Goal: Check status: Check status

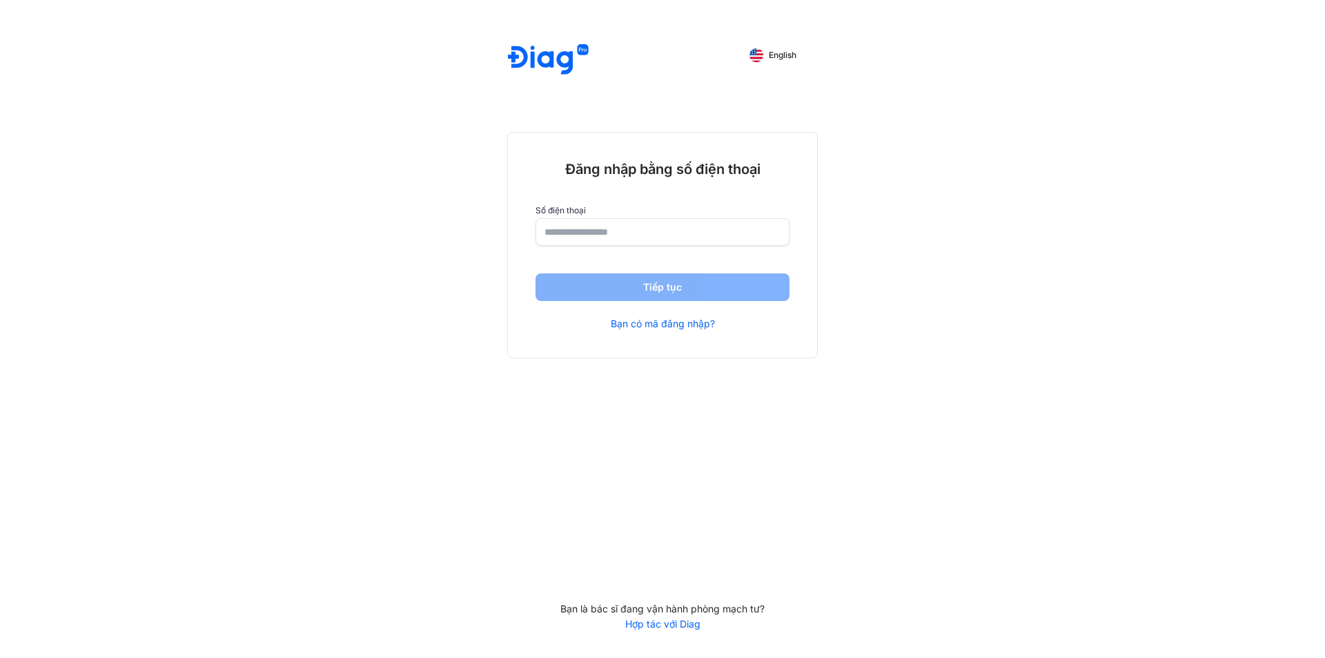
click at [660, 217] on div "Số điện thoại" at bounding box center [663, 226] width 254 height 40
click at [662, 232] on input "number" at bounding box center [663, 231] width 236 height 25
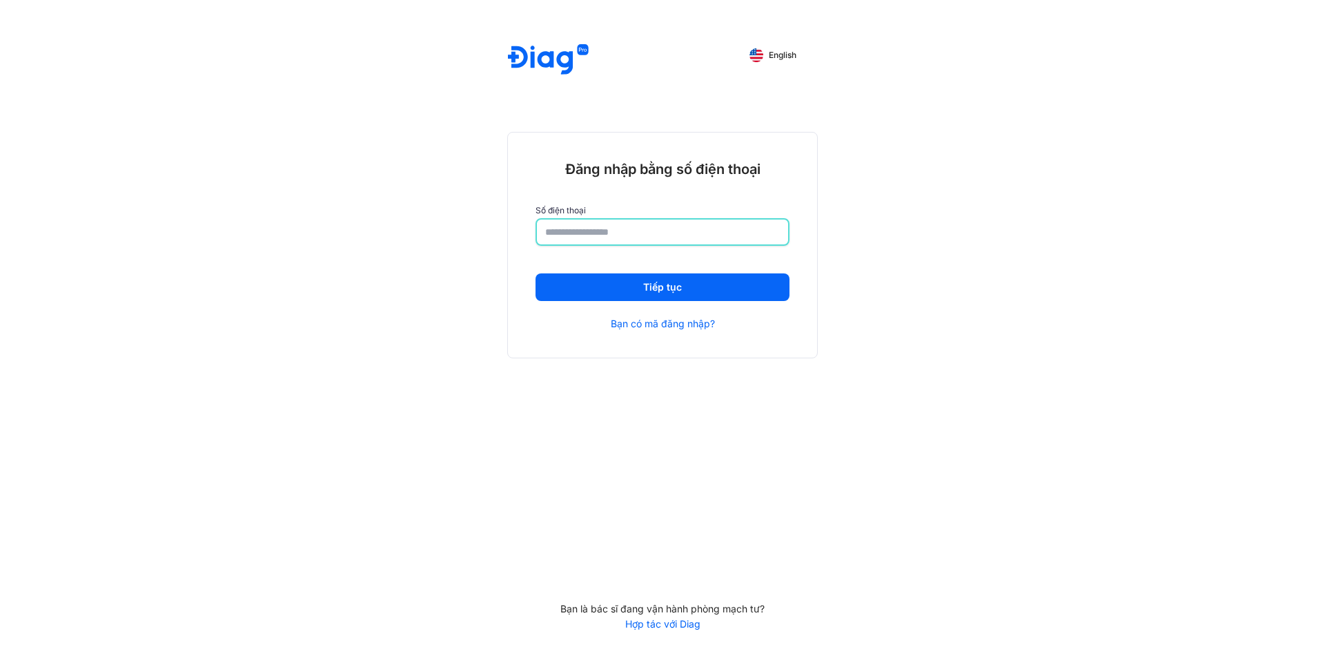
type input "**********"
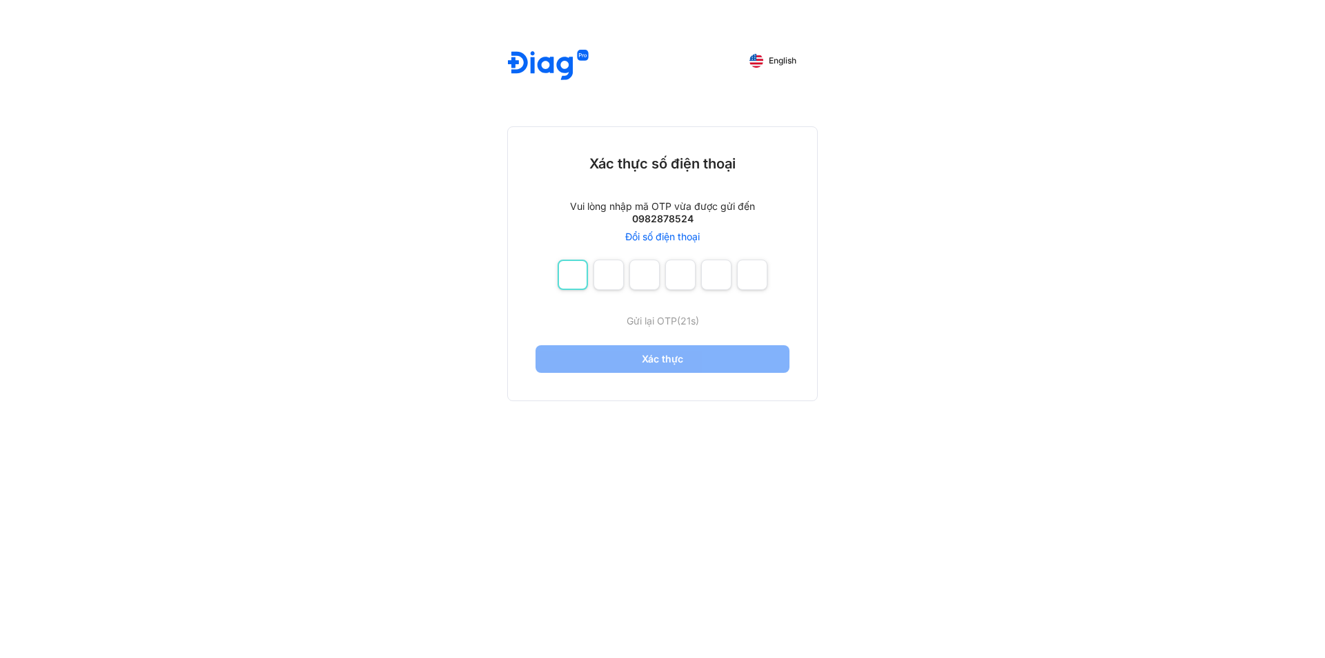
click at [562, 282] on input "number" at bounding box center [573, 275] width 30 height 30
type input "*"
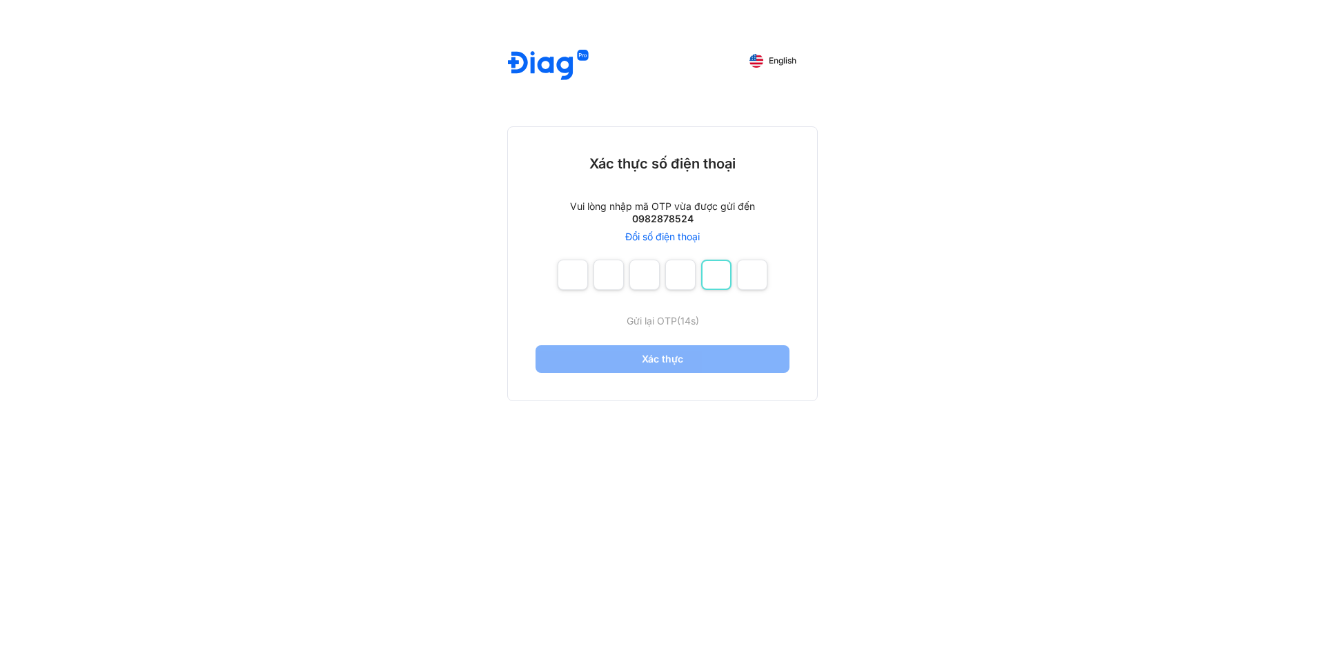
type input "*"
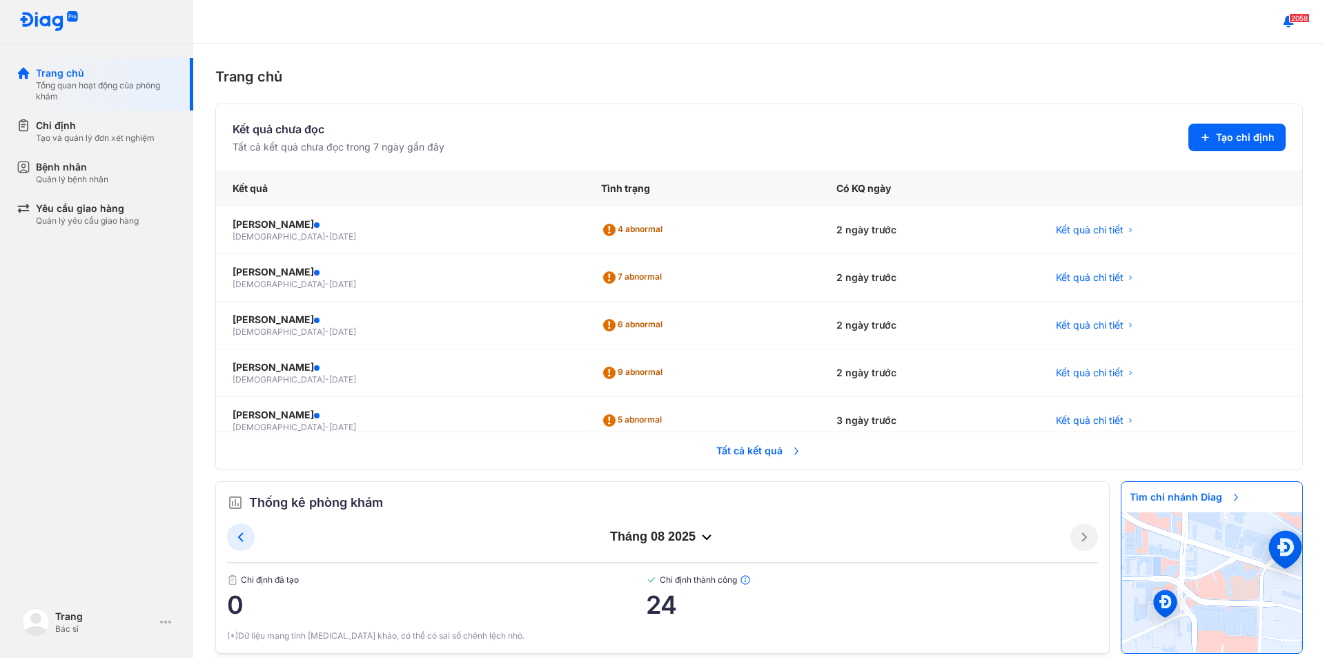
click at [756, 447] on span "Tất cả kết quả" at bounding box center [759, 450] width 102 height 30
click at [785, 450] on span "Tất cả kết quả" at bounding box center [759, 450] width 102 height 30
click at [741, 451] on span "Tất cả kết quả" at bounding box center [759, 450] width 102 height 30
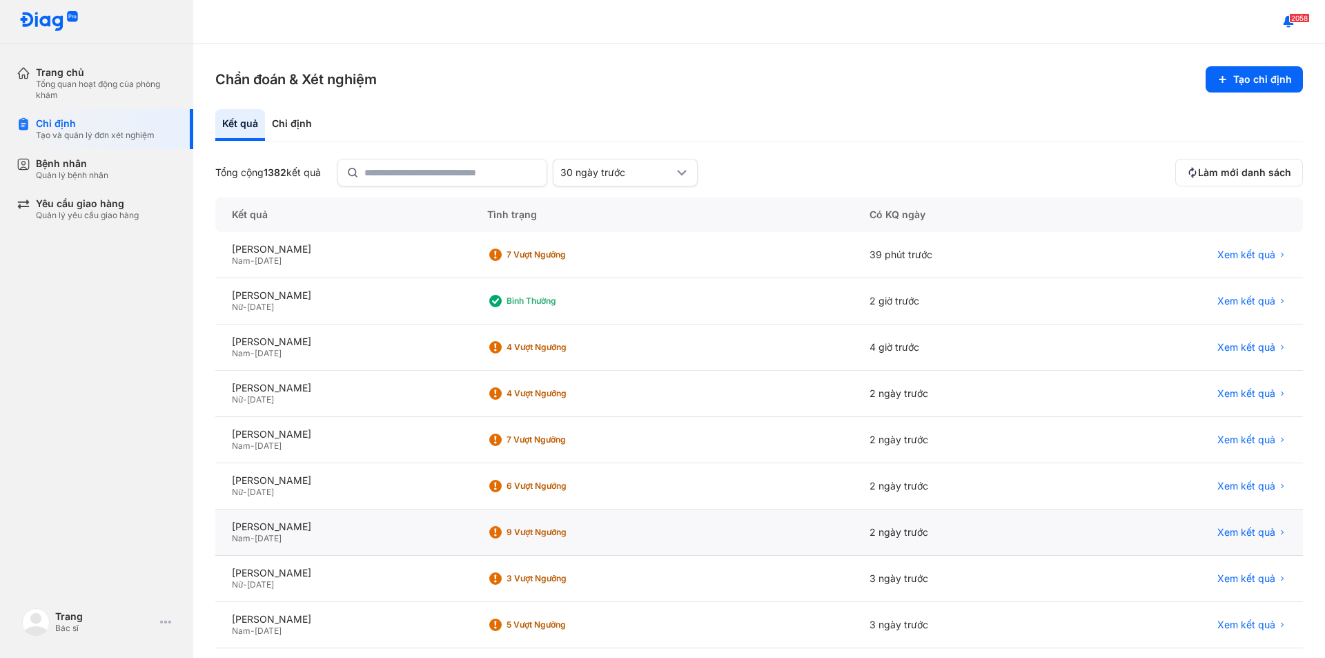
click at [282, 536] on span "14/06/1993" at bounding box center [268, 538] width 27 height 10
click at [1227, 535] on span "Xem kết quả" at bounding box center [1246, 532] width 58 height 12
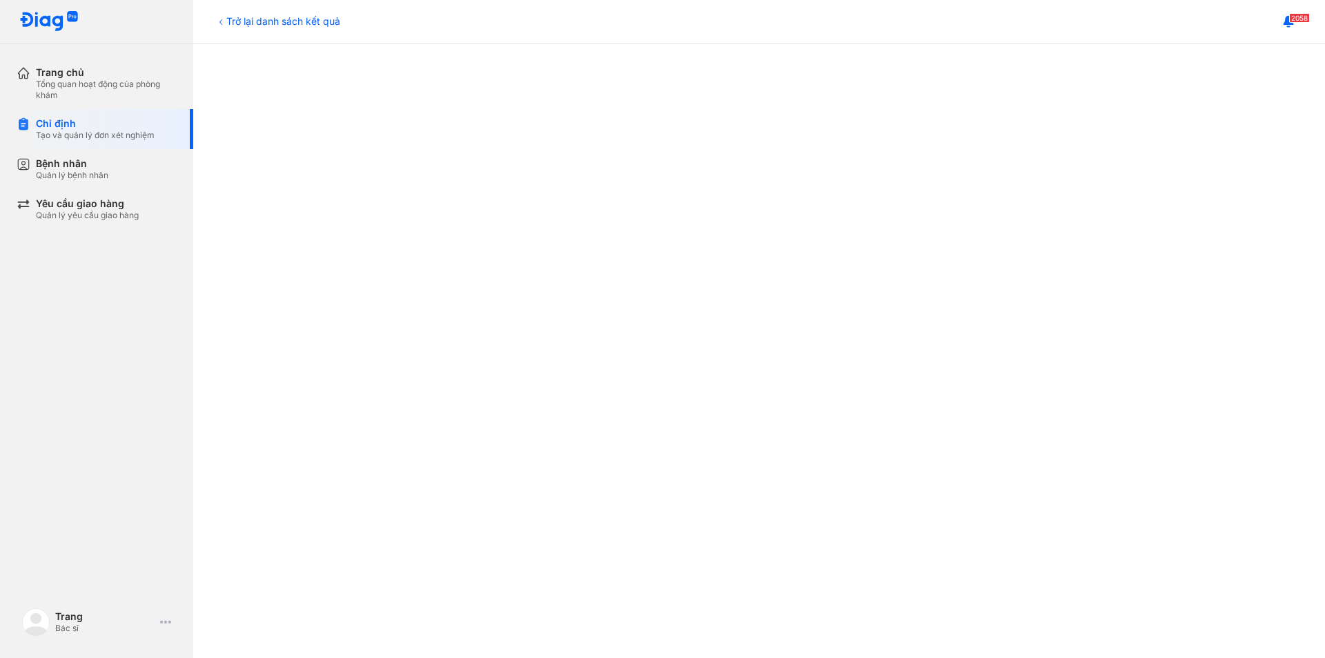
scroll to position [672, 0]
click at [83, 67] on div "Trang chủ" at bounding box center [106, 72] width 141 height 12
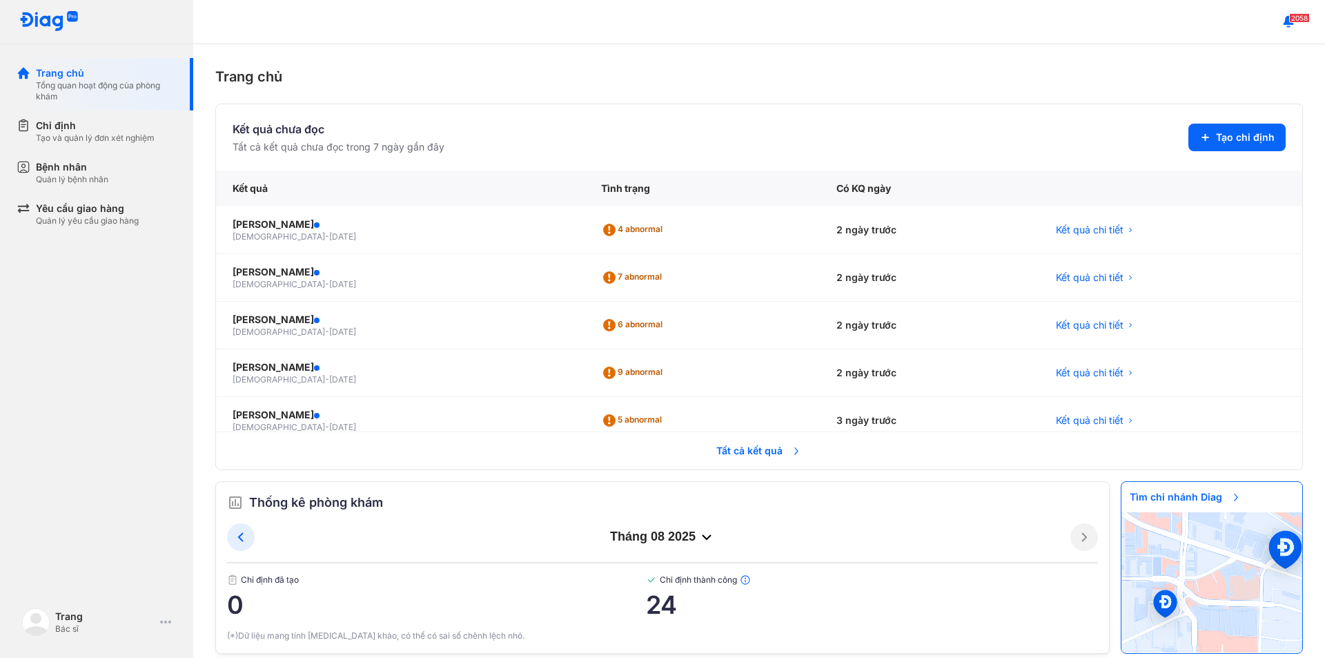
click at [750, 443] on span "Tất cả kết quả" at bounding box center [759, 450] width 102 height 30
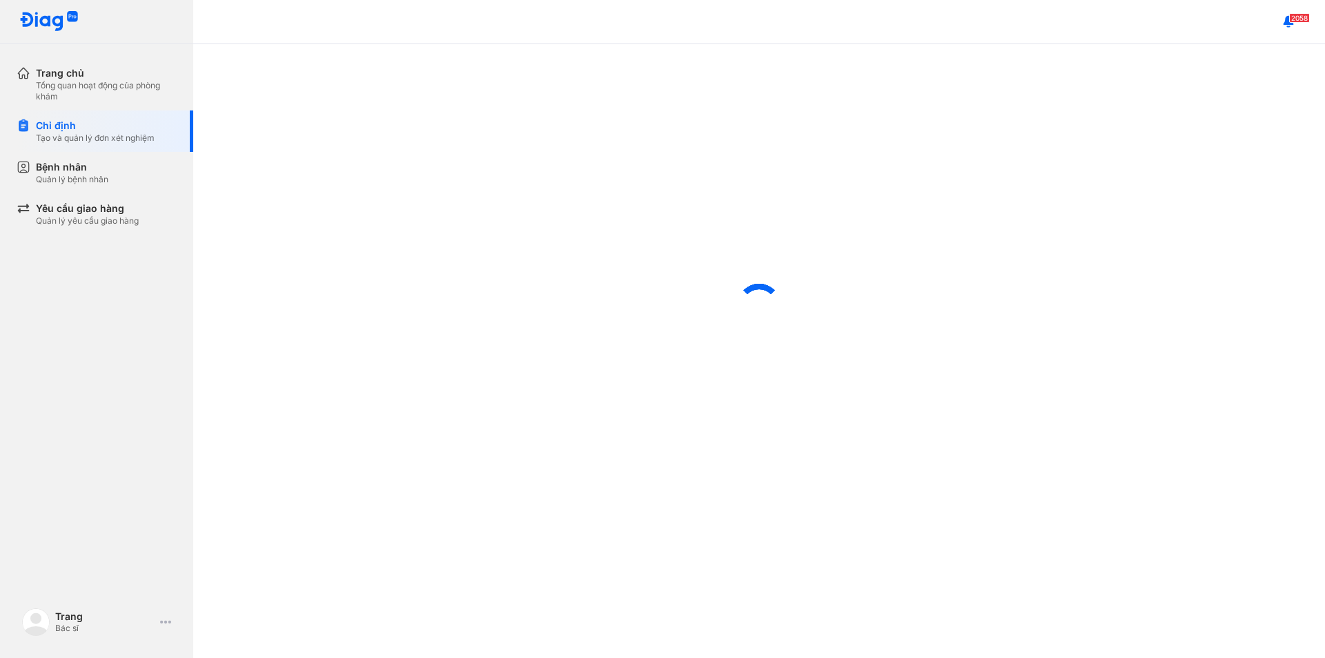
click at [1241, 318] on div at bounding box center [759, 305] width 1132 height 522
